Goal: Task Accomplishment & Management: Complete application form

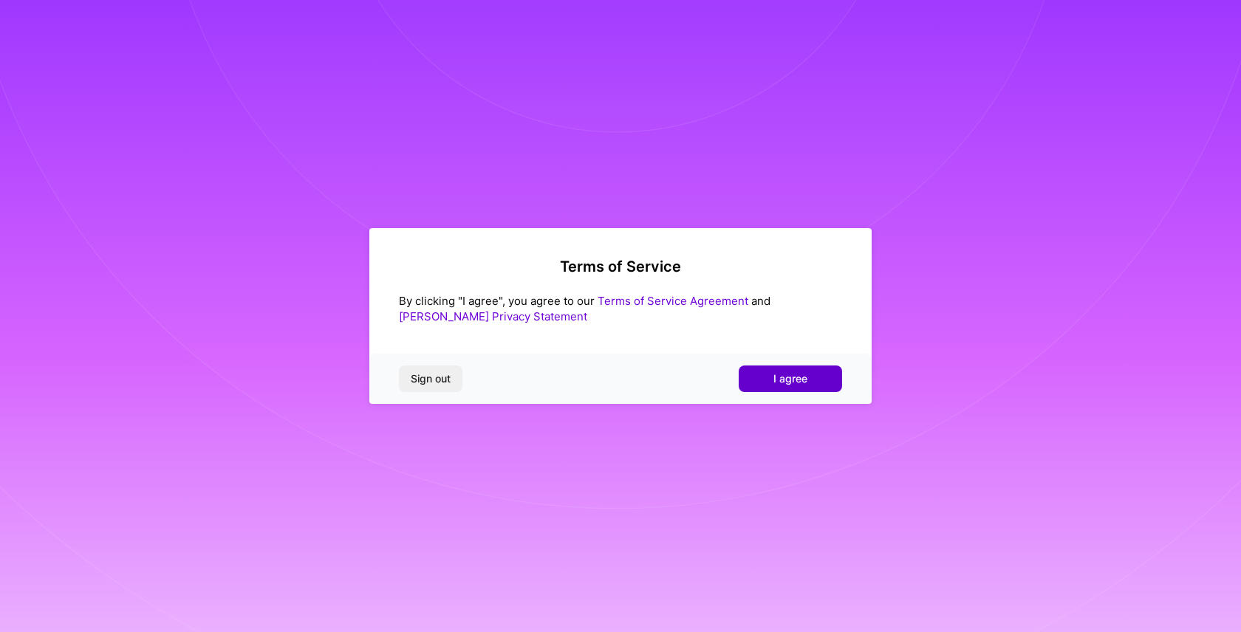
click at [752, 373] on button "I agree" at bounding box center [790, 379] width 103 height 27
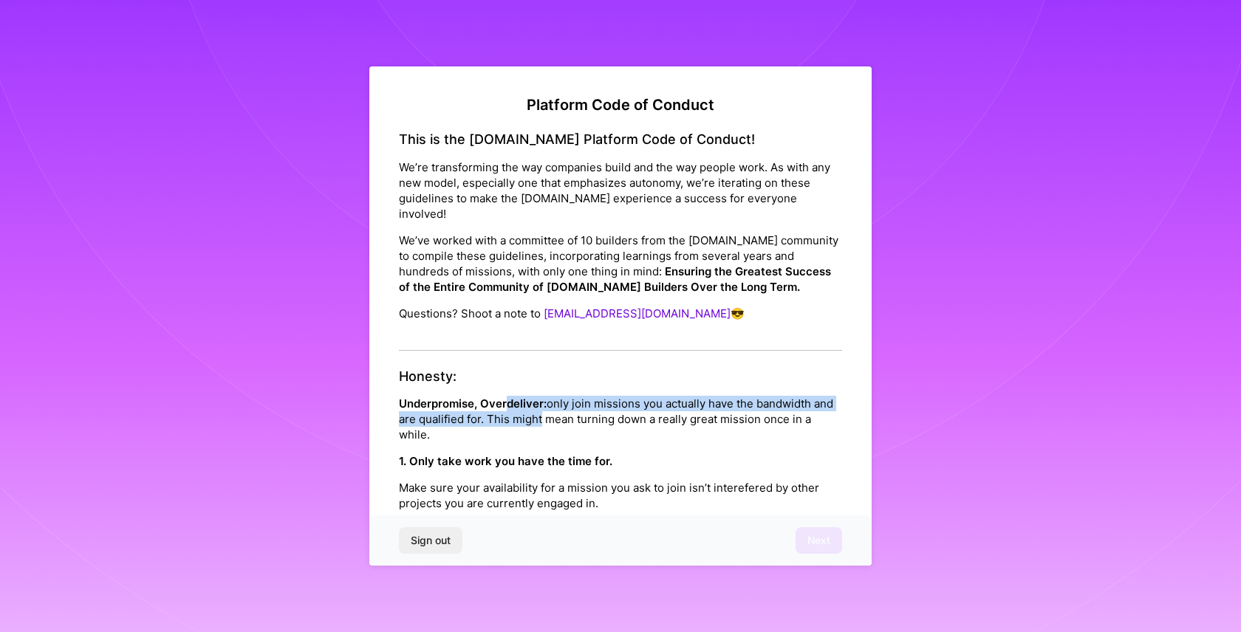
drag, startPoint x: 505, startPoint y: 390, endPoint x: 557, endPoint y: 401, distance: 52.9
click at [557, 401] on p "Underpromise, Overdeliver: only join missions you actually have the bandwidth a…" at bounding box center [620, 419] width 443 height 47
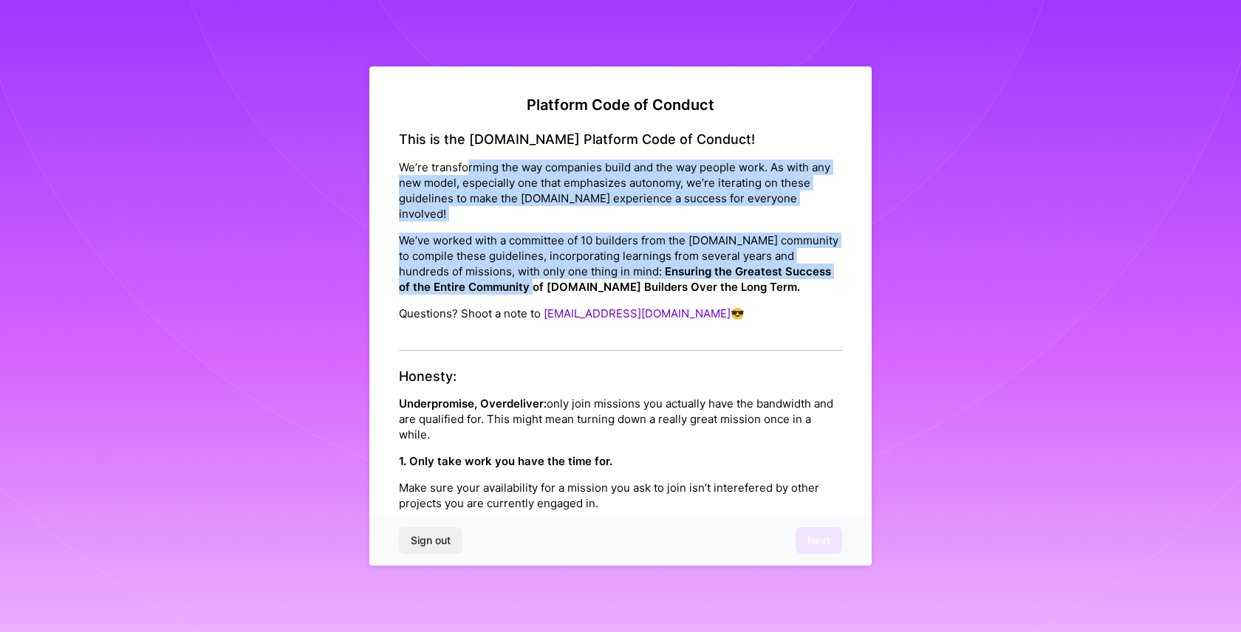
drag, startPoint x: 469, startPoint y: 167, endPoint x: 499, endPoint y: 278, distance: 115.4
click at [499, 278] on div "This is the [DOMAIN_NAME] Platform Code of Conduct! We’re transforming the way …" at bounding box center [620, 240] width 443 height 219
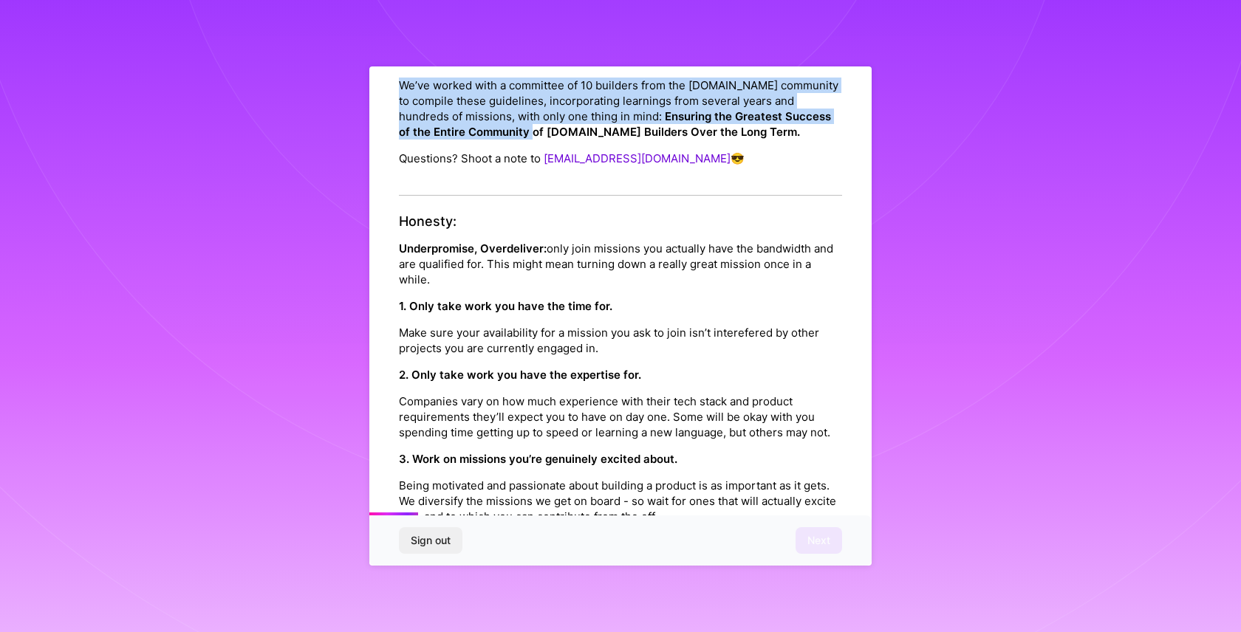
scroll to position [157, 0]
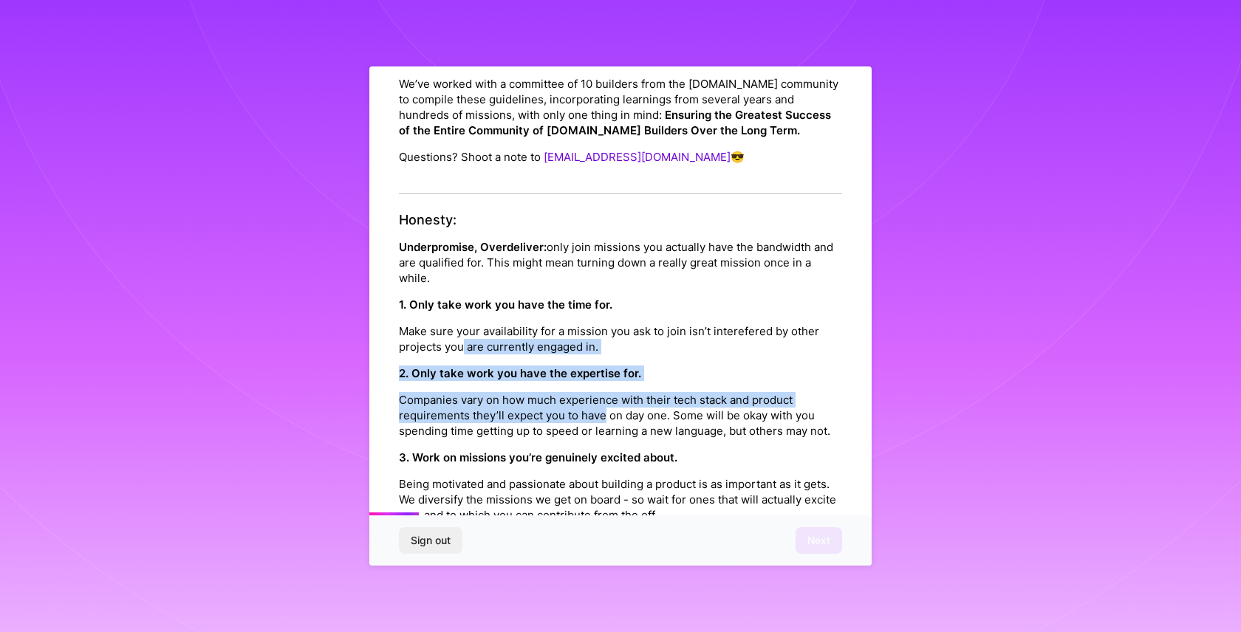
drag, startPoint x: 460, startPoint y: 333, endPoint x: 603, endPoint y: 395, distance: 155.5
click at [603, 395] on div "Honesty: Underpromise, Overdeliver: only join missions you actually have the ba…" at bounding box center [620, 417] width 443 height 410
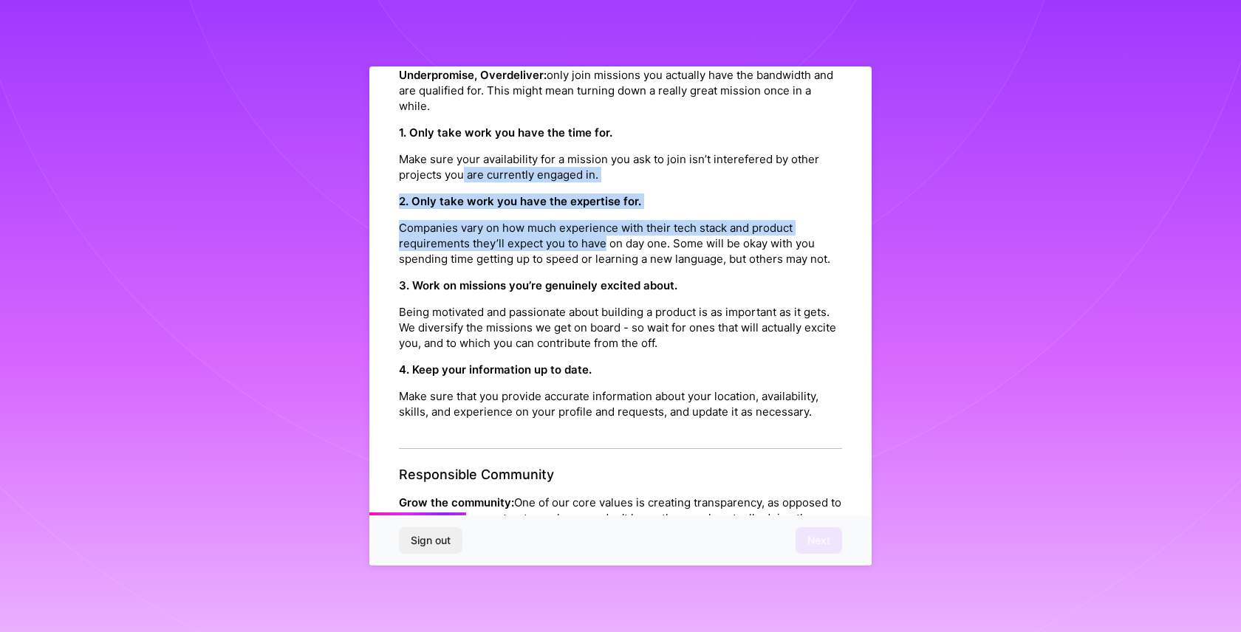
scroll to position [332, 0]
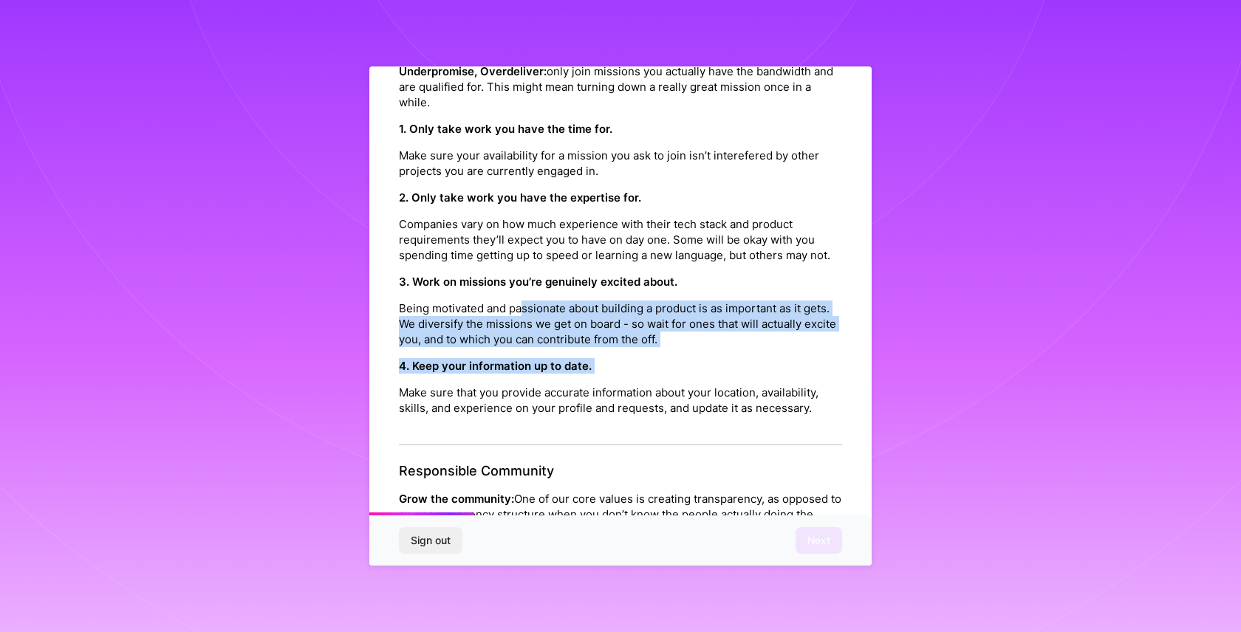
drag, startPoint x: 524, startPoint y: 314, endPoint x: 611, endPoint y: 378, distance: 107.7
click at [611, 378] on div "Honesty: Underpromise, Overdeliver: only join missions you actually have the ba…" at bounding box center [620, 241] width 443 height 410
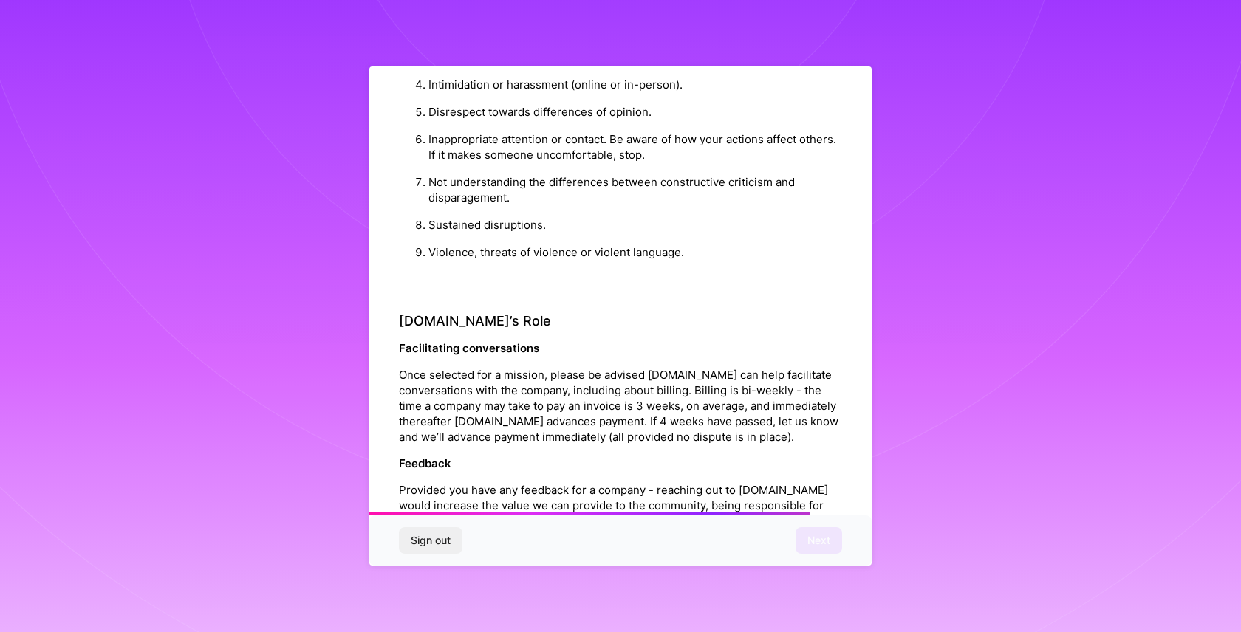
scroll to position [1594, 0]
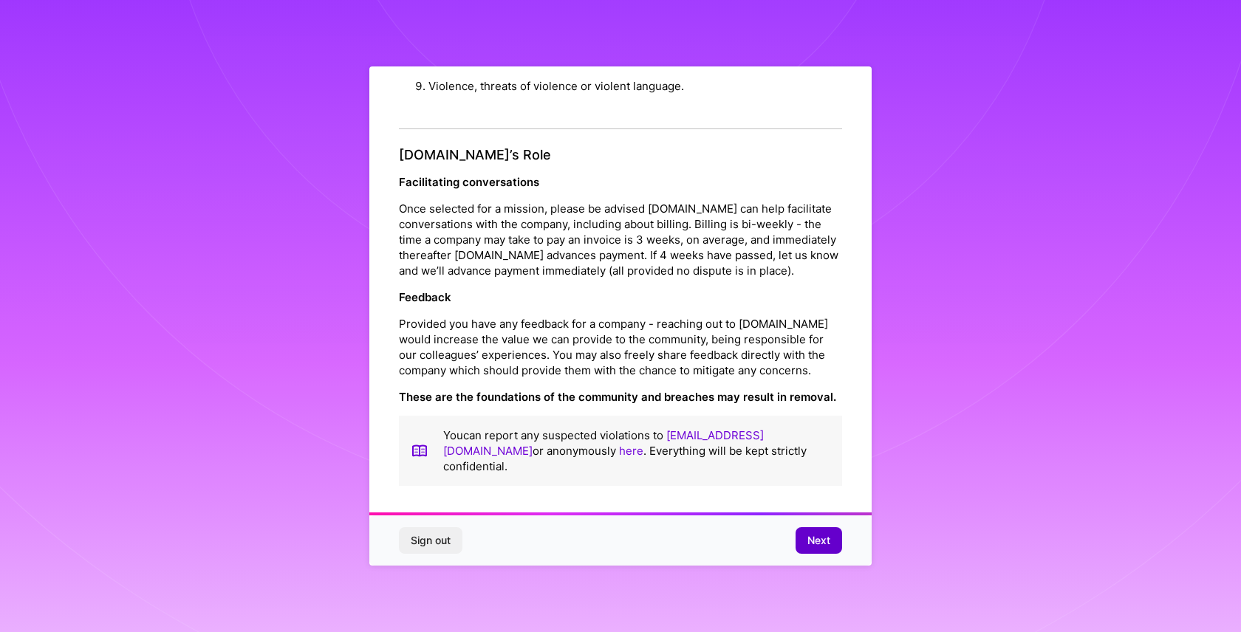
click at [820, 543] on span "Next" at bounding box center [818, 540] width 23 height 15
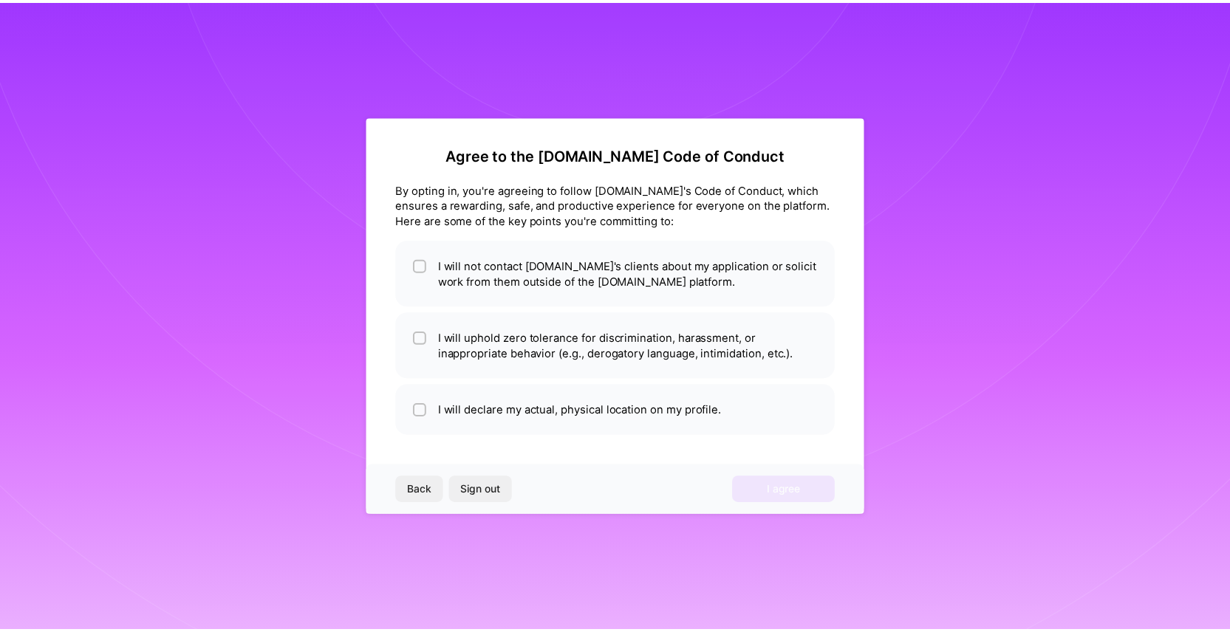
scroll to position [0, 0]
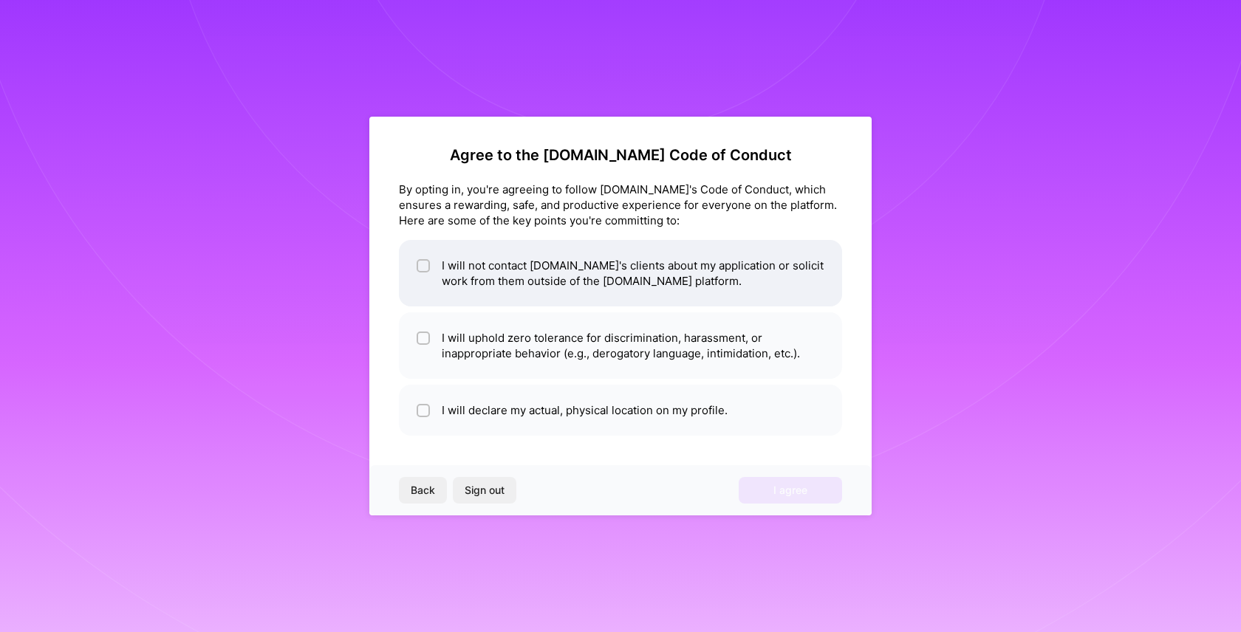
click at [425, 267] on input "checkbox" at bounding box center [424, 266] width 10 height 10
checkbox input "true"
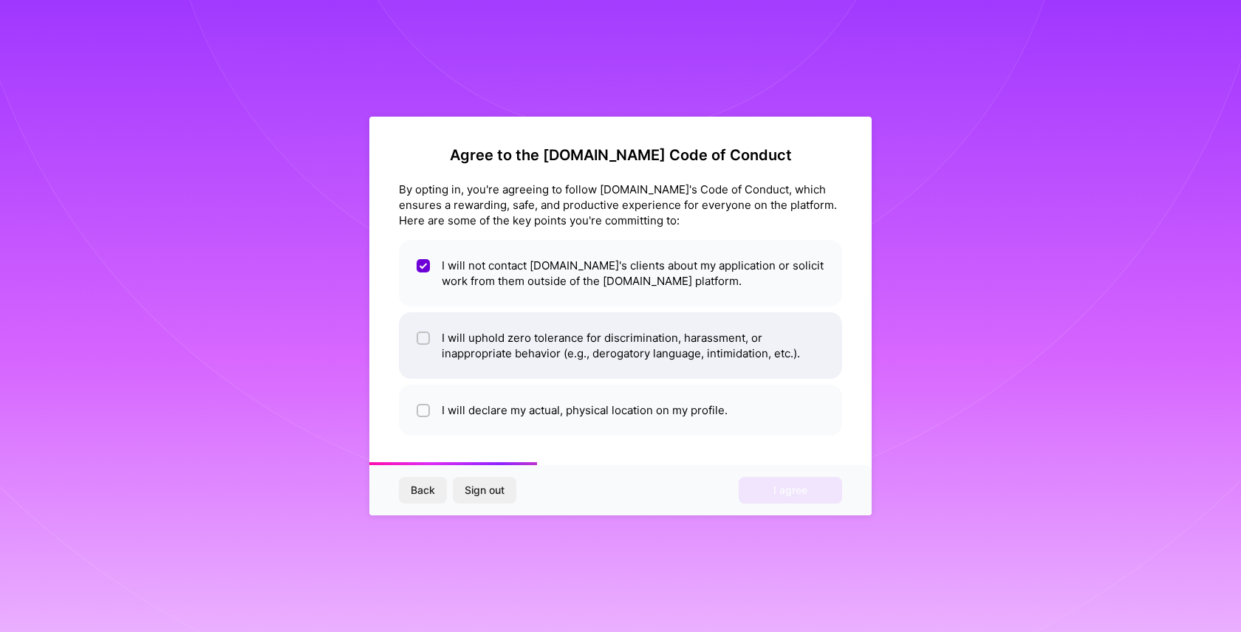
click at [426, 334] on input "checkbox" at bounding box center [424, 339] width 10 height 10
checkbox input "true"
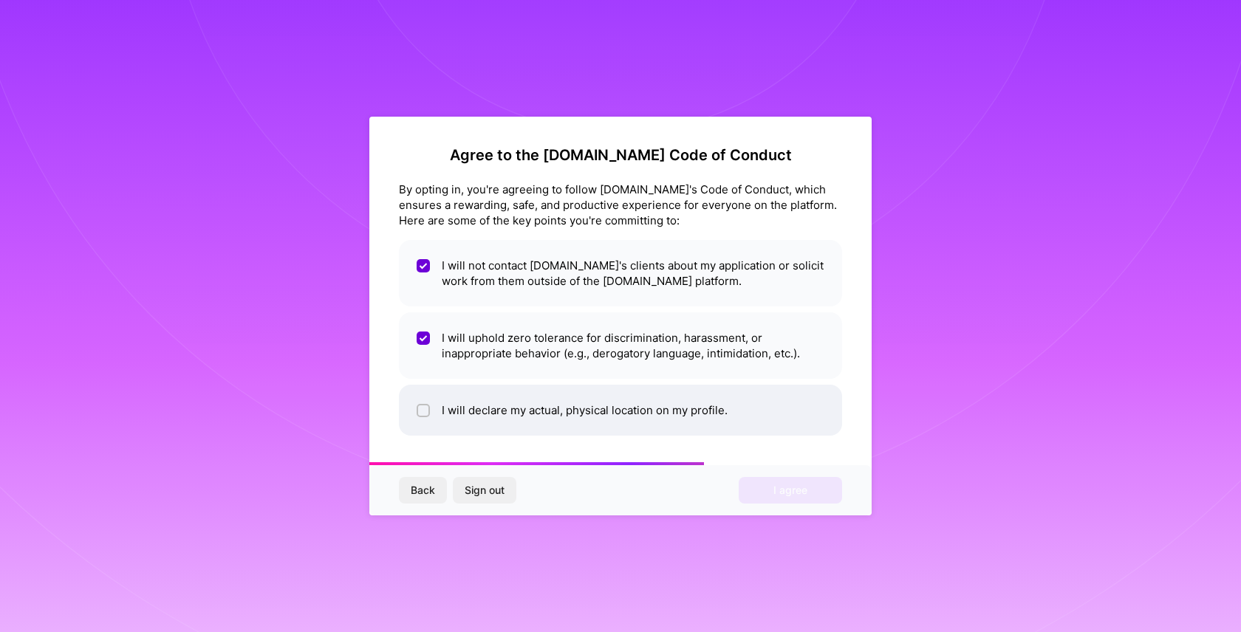
click at [425, 408] on input "checkbox" at bounding box center [424, 411] width 10 height 10
checkbox input "true"
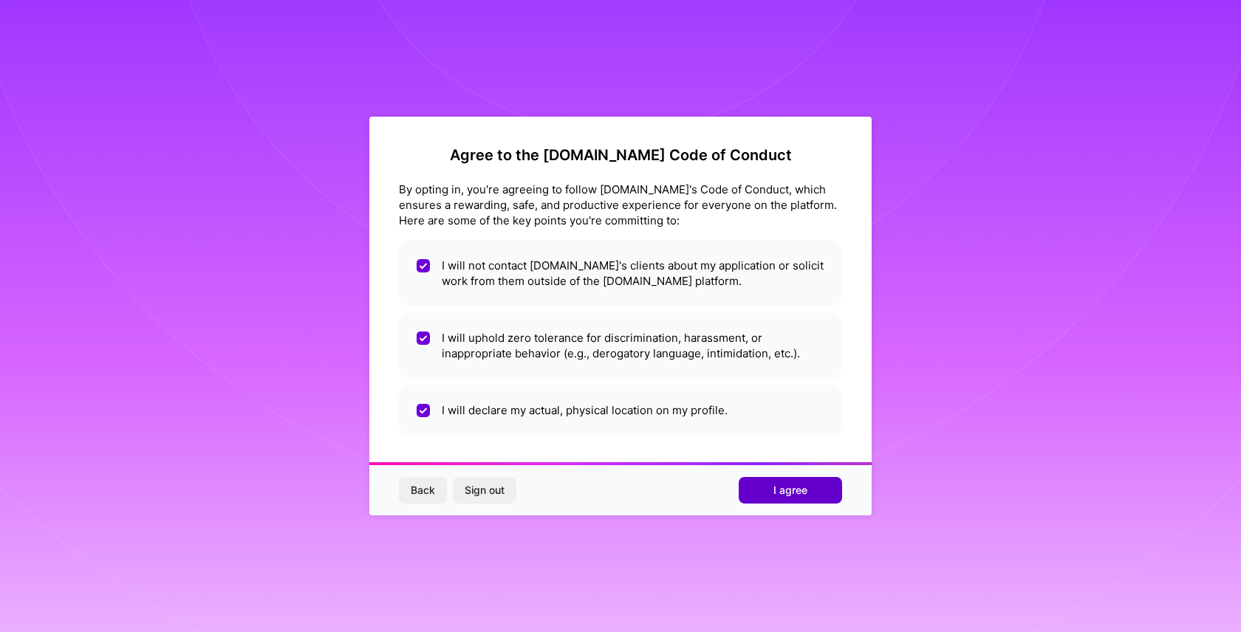
click at [772, 496] on button "I agree" at bounding box center [790, 490] width 103 height 27
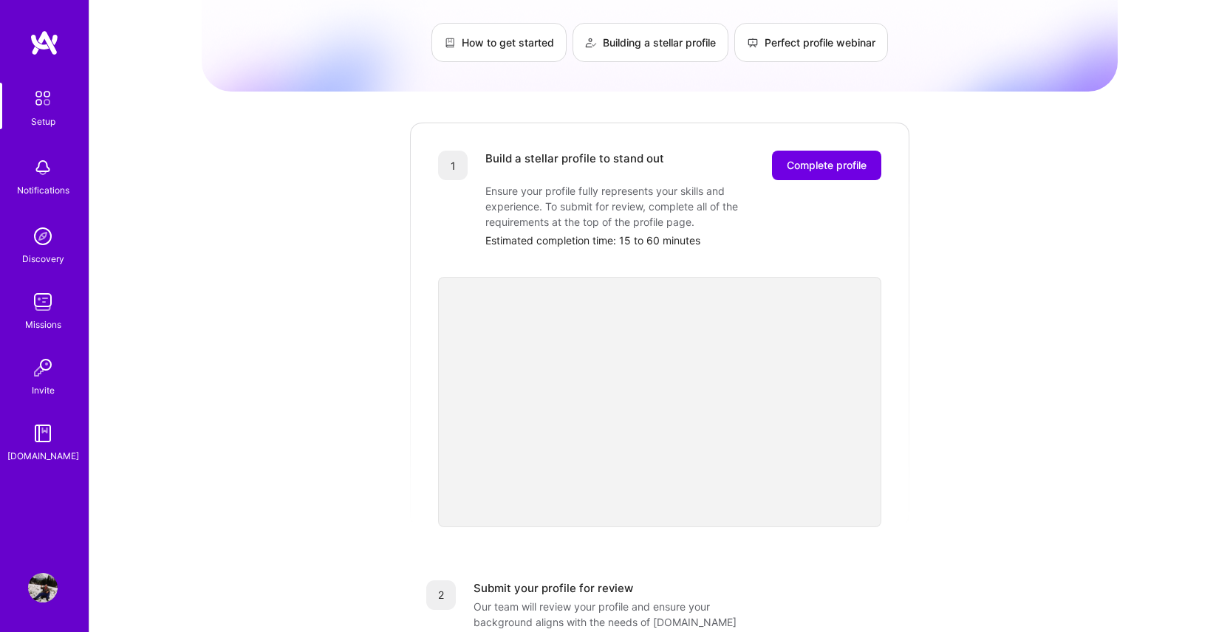
scroll to position [102, 0]
drag, startPoint x: 551, startPoint y: 177, endPoint x: 563, endPoint y: 177, distance: 11.8
click at [563, 181] on div "Ensure your profile fully represents your skills and experience. To submit for …" at bounding box center [632, 204] width 295 height 47
drag, startPoint x: 561, startPoint y: 189, endPoint x: 597, endPoint y: 189, distance: 36.2
click at [597, 189] on div "Ensure your profile fully represents your skills and experience. To submit for …" at bounding box center [632, 204] width 295 height 47
